Goal: Information Seeking & Learning: Learn about a topic

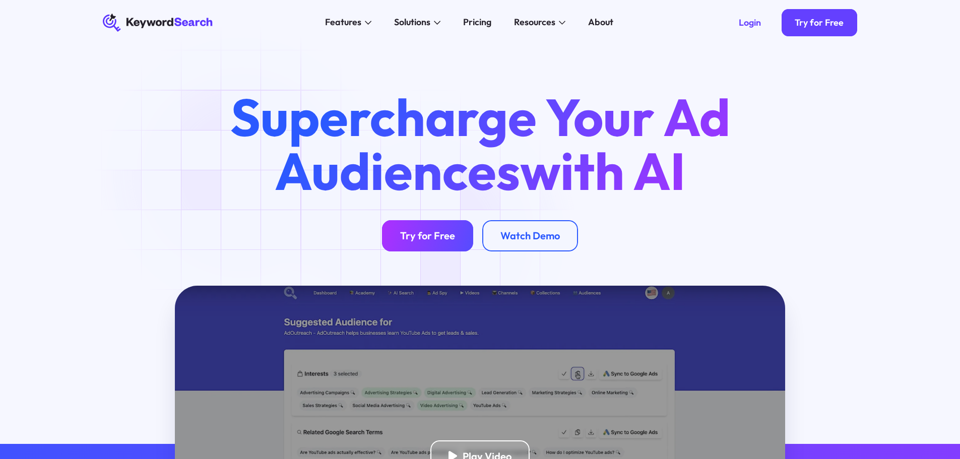
click at [433, 236] on div "Try for Free" at bounding box center [427, 235] width 55 height 13
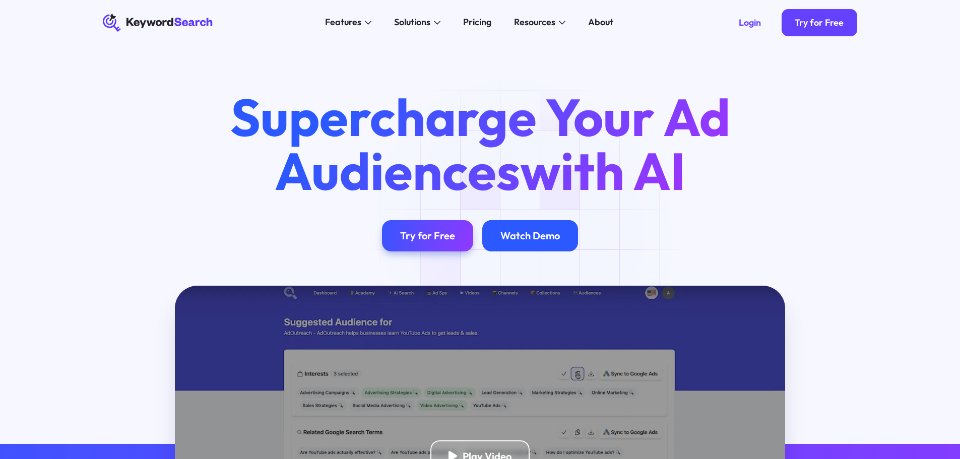
click at [542, 241] on div "Watch Demo" at bounding box center [529, 235] width 59 height 13
